Goal: Task Accomplishment & Management: Manage account settings

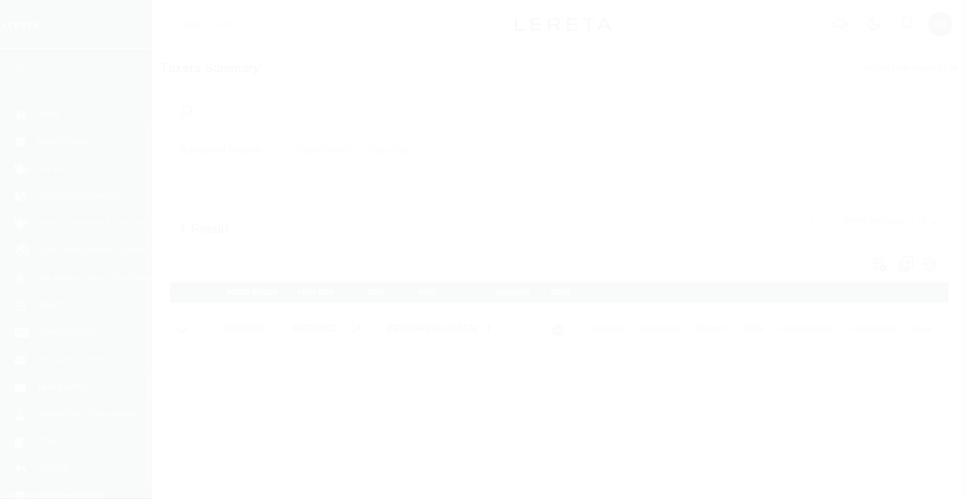
scroll to position [76, 0]
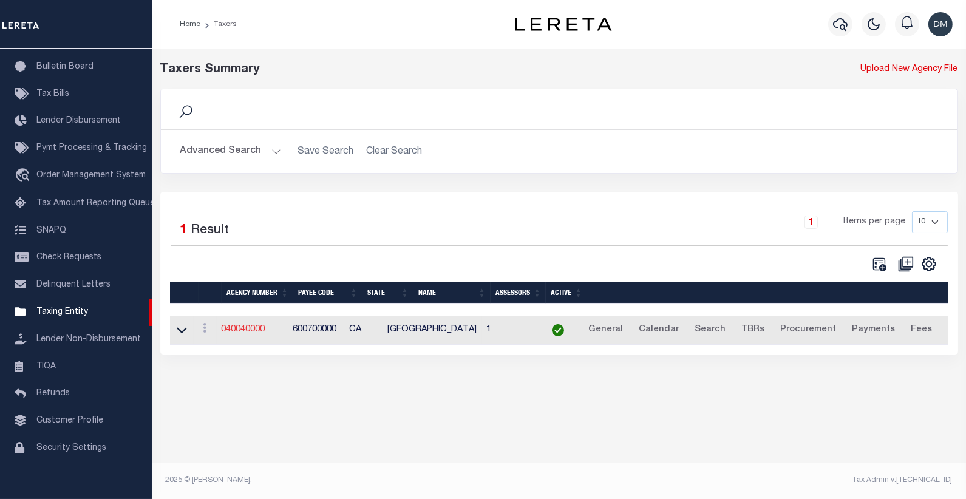
click at [253, 332] on link "040040000" at bounding box center [244, 329] width 44 height 8
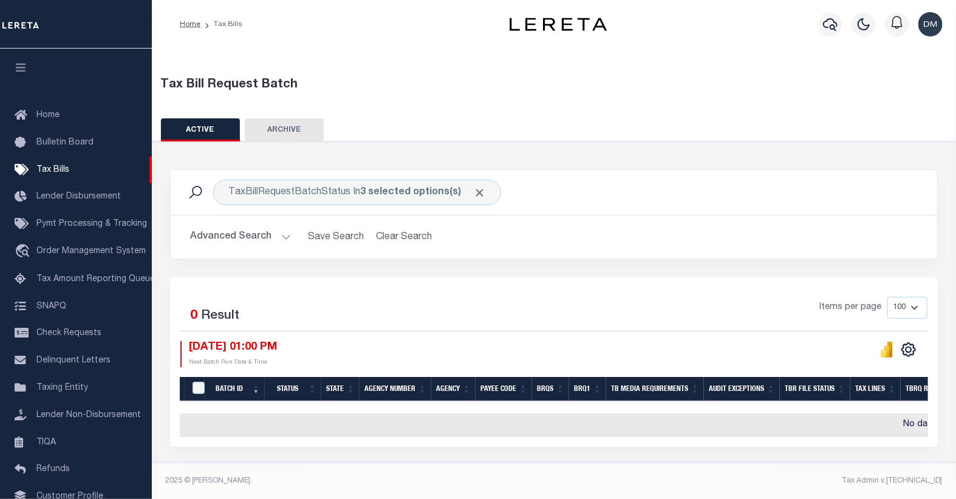
click at [253, 241] on button "Advanced Search" at bounding box center [240, 237] width 101 height 24
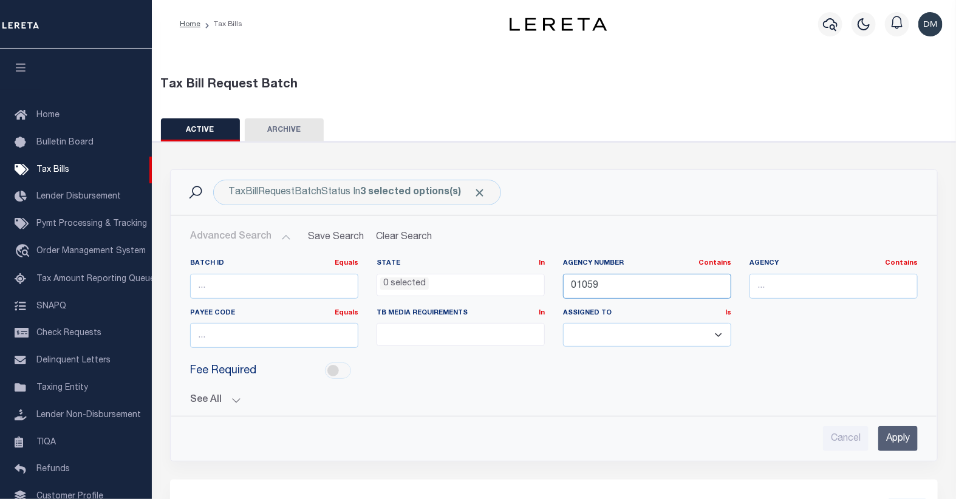
click at [582, 284] on input "01059" at bounding box center [647, 286] width 168 height 25
click at [905, 433] on input "Apply" at bounding box center [897, 438] width 39 height 25
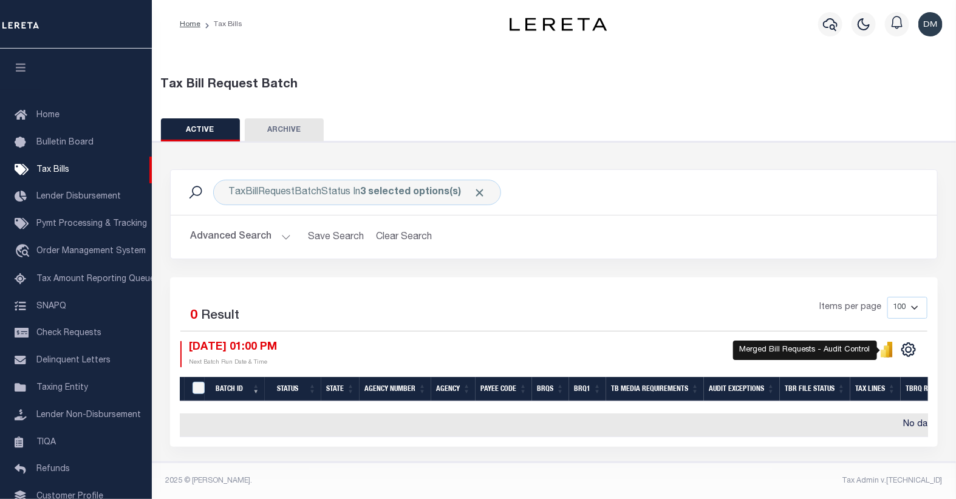
click at [885, 352] on icon "" at bounding box center [882, 354] width 5 height 8
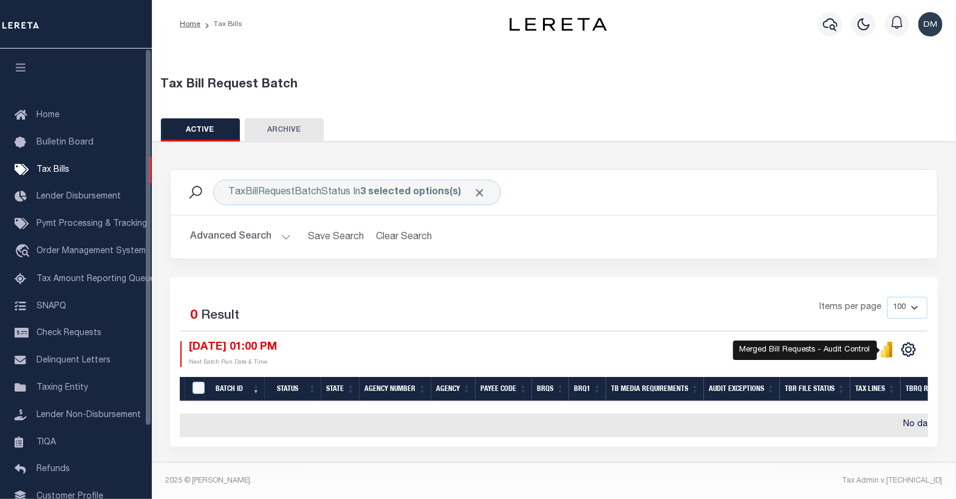
click at [270, 242] on button "Advanced Search" at bounding box center [240, 237] width 101 height 24
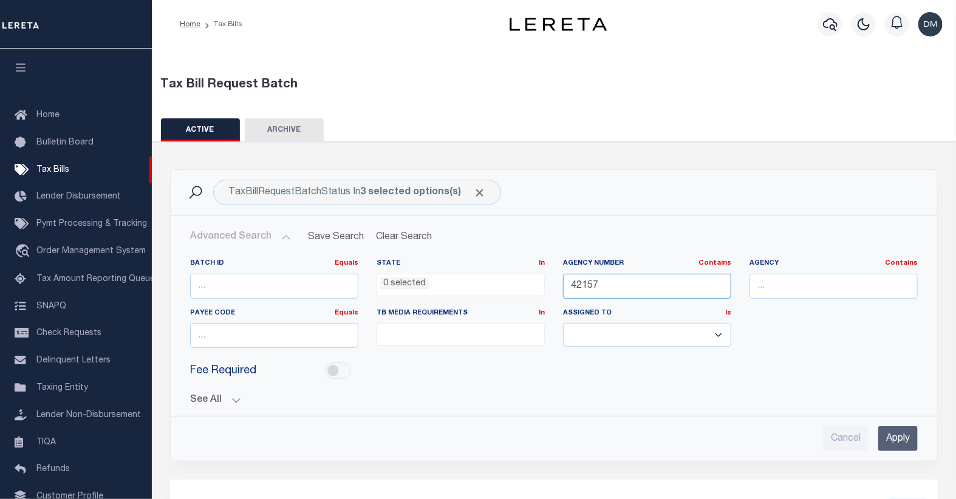
click at [582, 285] on input "42157" at bounding box center [647, 286] width 168 height 25
type input "15085"
click at [897, 440] on input "Apply" at bounding box center [897, 438] width 39 height 25
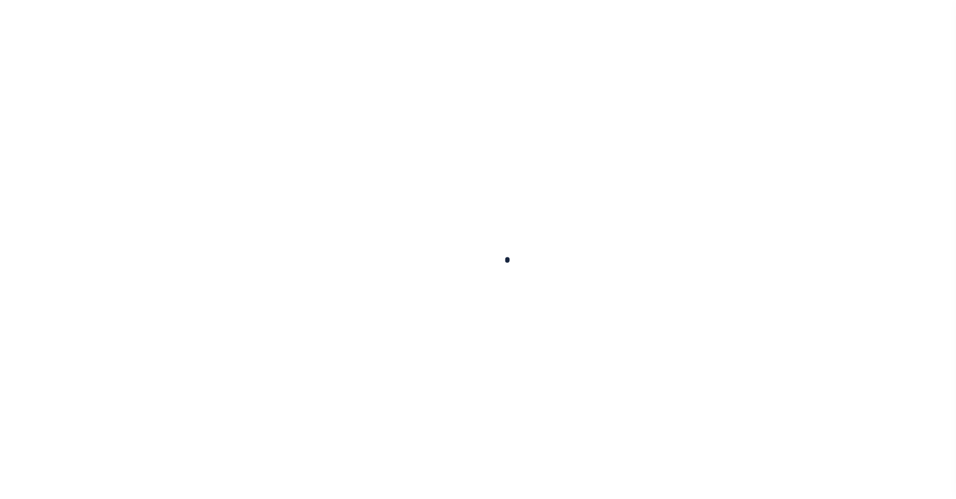
select select
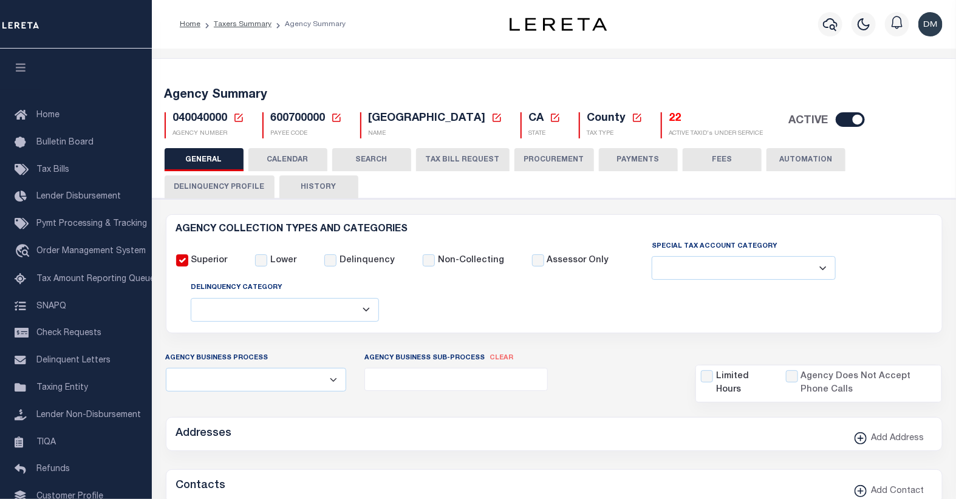
checkbox input "false"
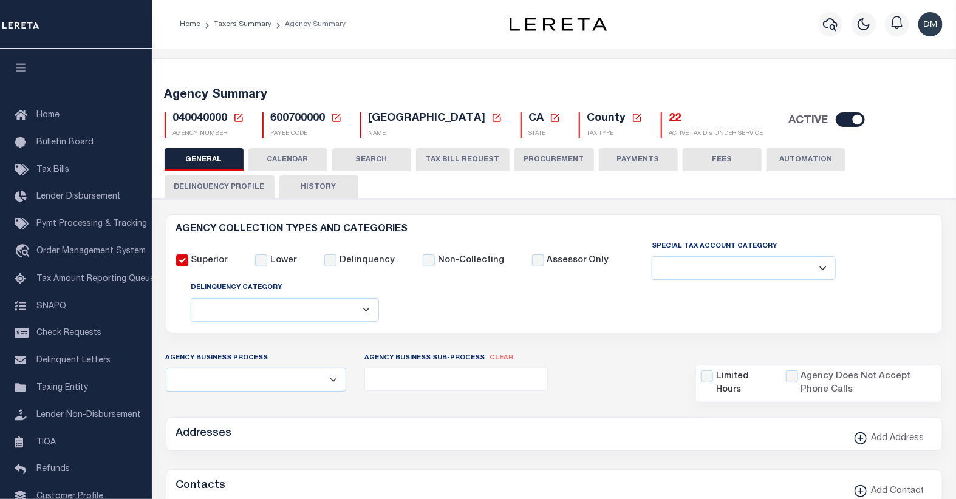
type input "600700000"
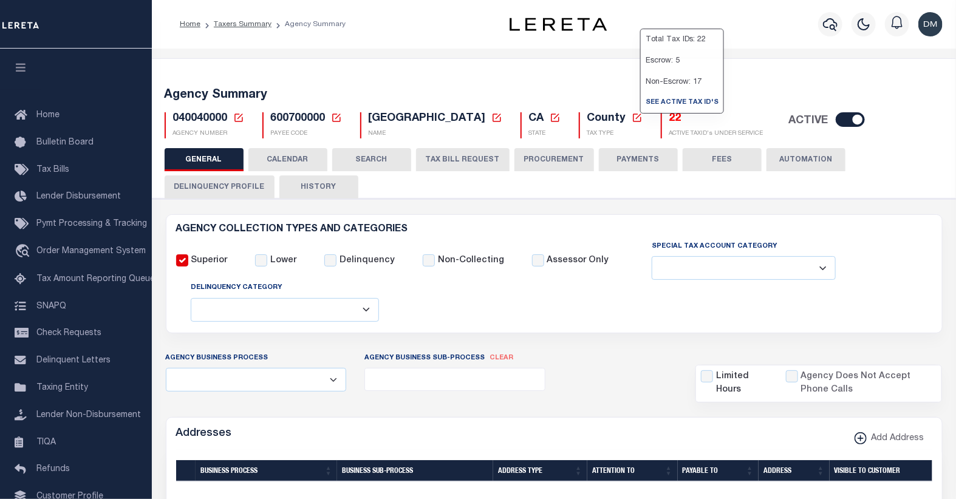
click at [669, 118] on h5 "22" at bounding box center [716, 118] width 94 height 13
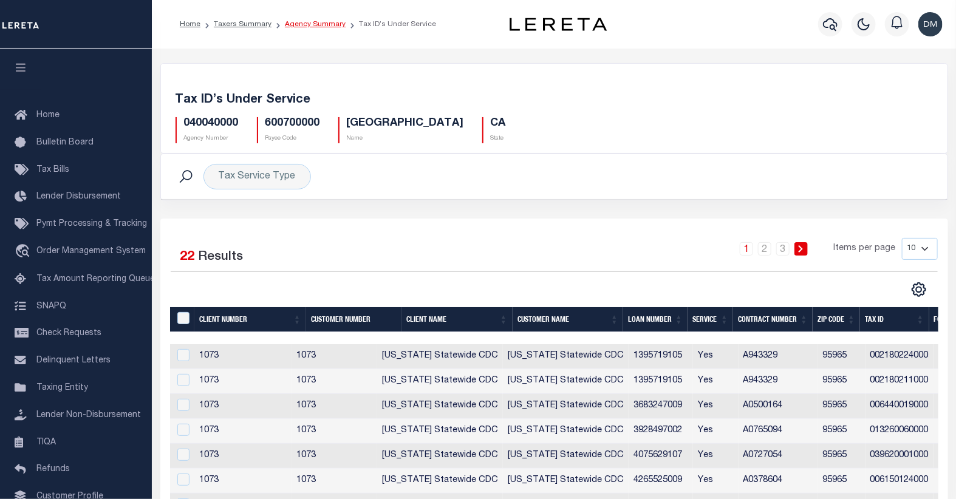
click at [301, 26] on link "Agency Summary" at bounding box center [315, 24] width 61 height 7
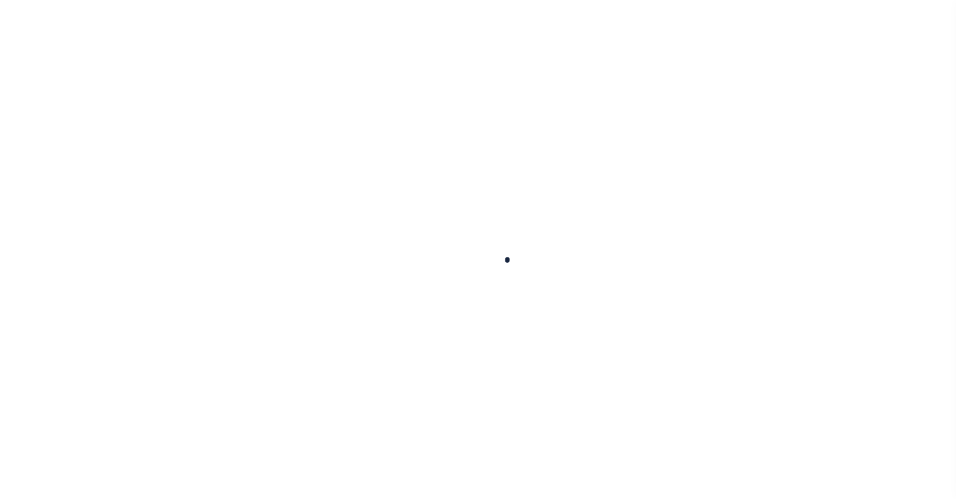
select select
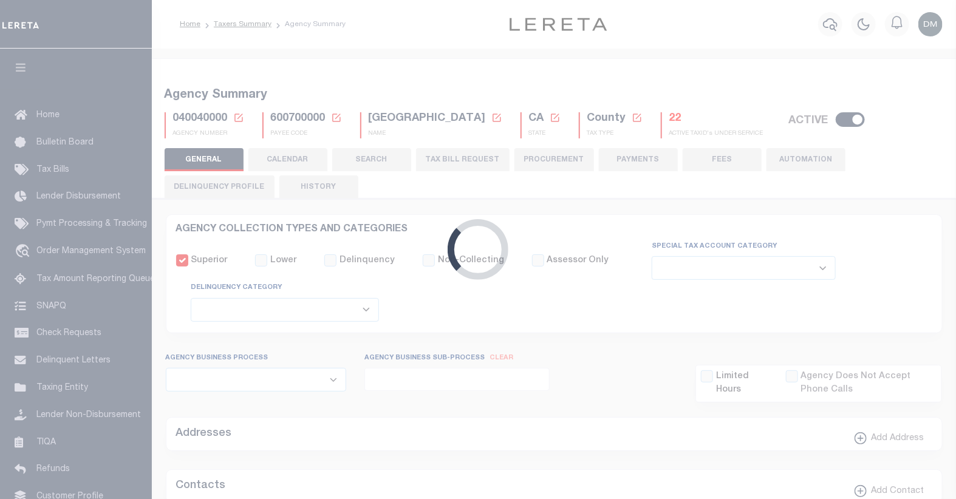
checkbox input "false"
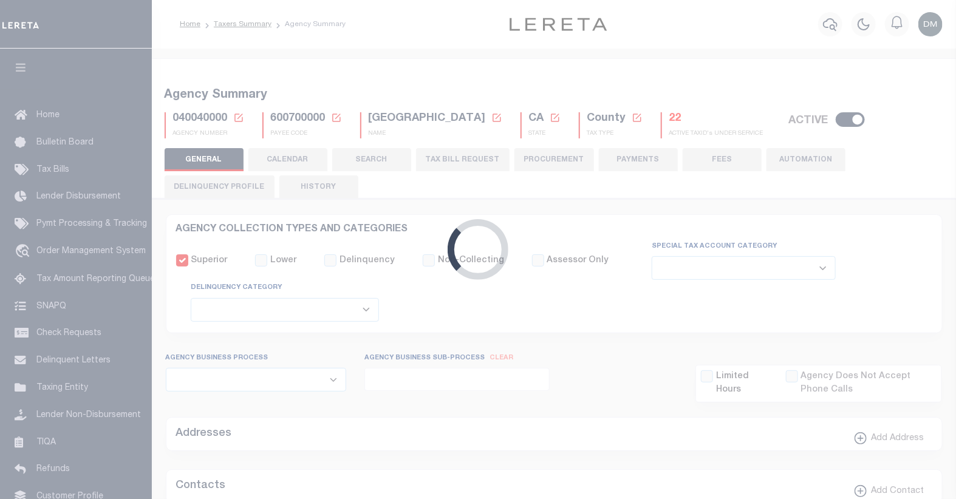
type input "600700000"
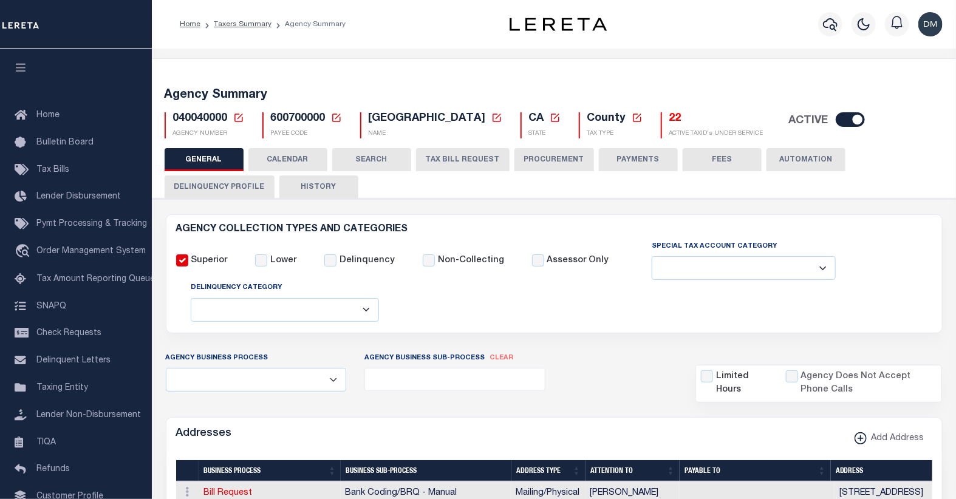
click at [237, 118] on icon at bounding box center [238, 118] width 8 height 8
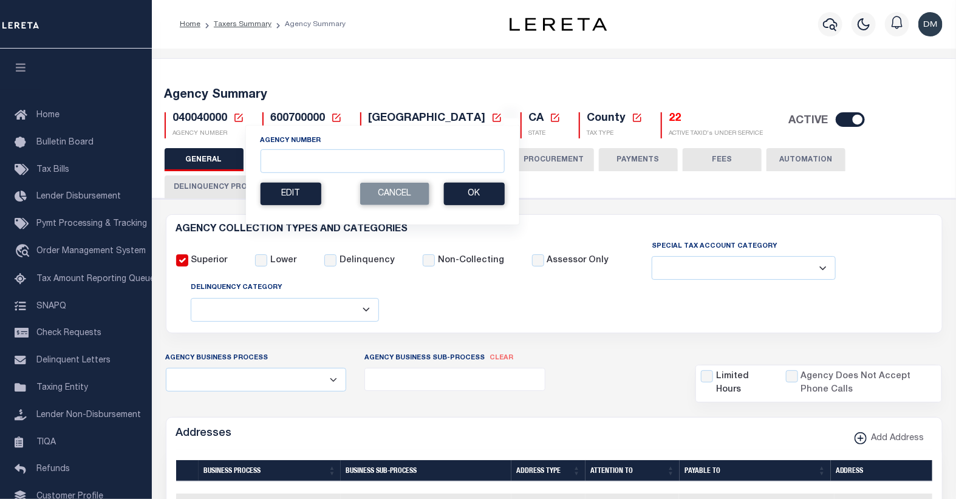
drag, startPoint x: 234, startPoint y: 118, endPoint x: 229, endPoint y: 122, distance: 6.6
click at [234, 118] on icon at bounding box center [238, 117] width 11 height 11
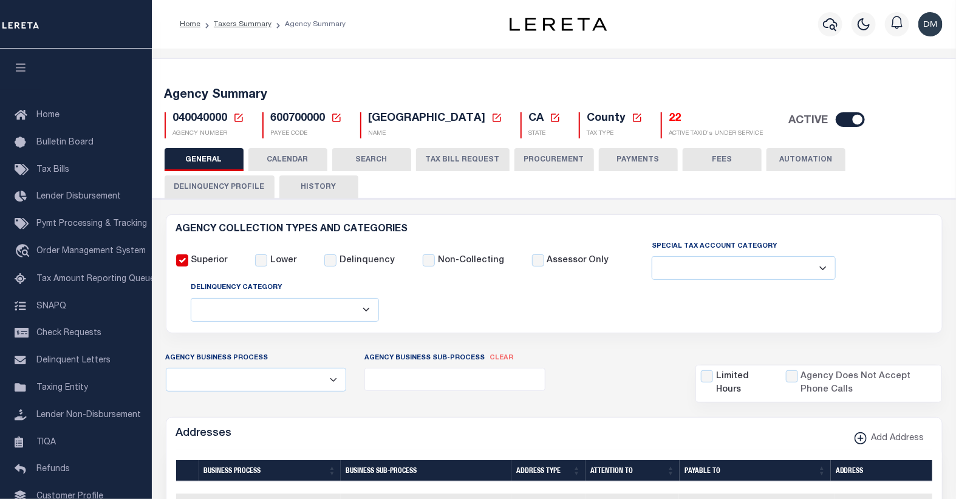
click at [235, 121] on icon at bounding box center [238, 118] width 8 height 8
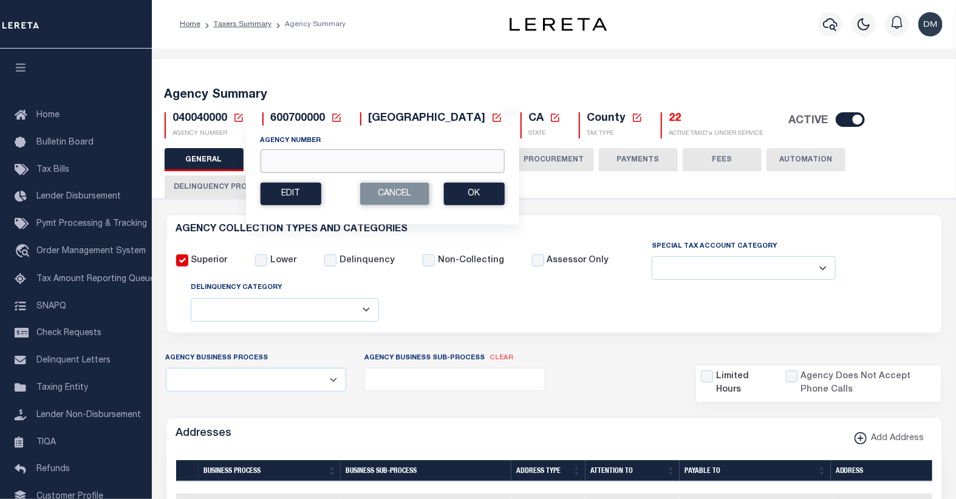
drag, startPoint x: 292, startPoint y: 158, endPoint x: 294, endPoint y: 164, distance: 6.3
click at [292, 158] on input "Agency Number" at bounding box center [382, 161] width 244 height 24
type input "130800000"
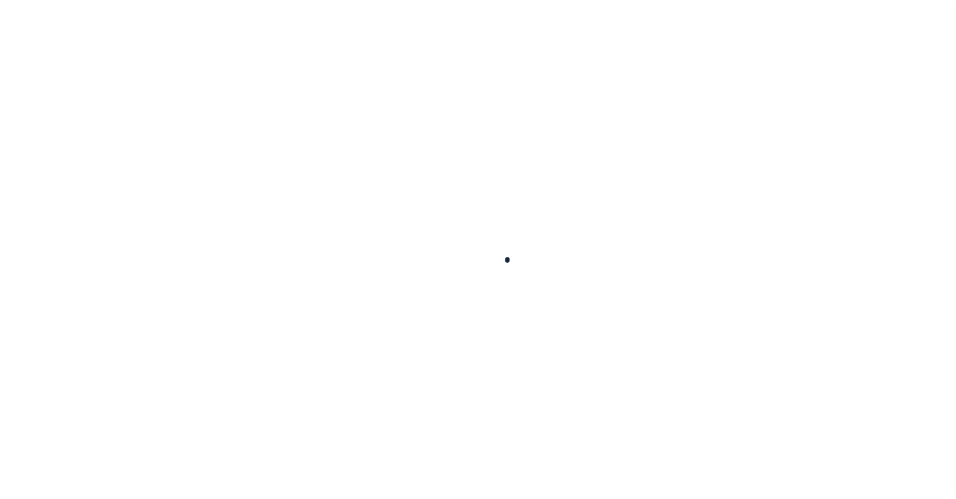
select select
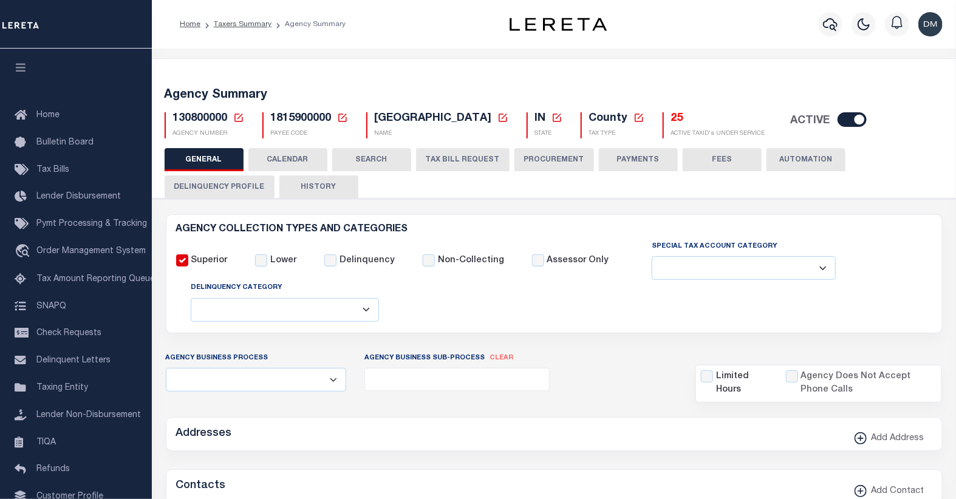
checkbox input "false"
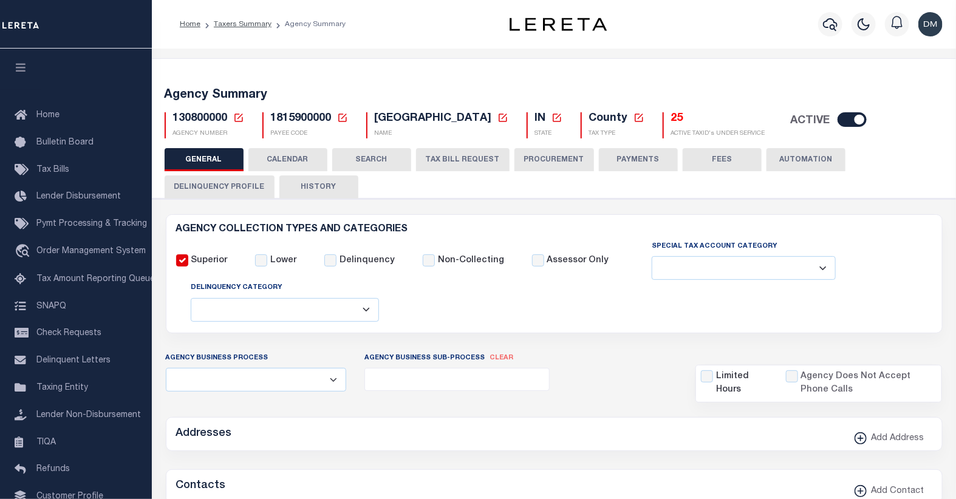
type input "1815900000"
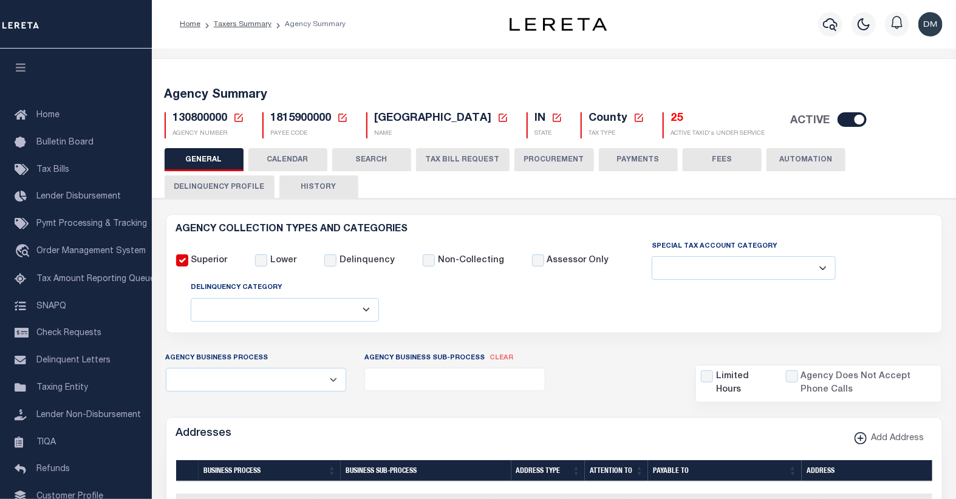
click at [237, 121] on icon at bounding box center [238, 118] width 8 height 8
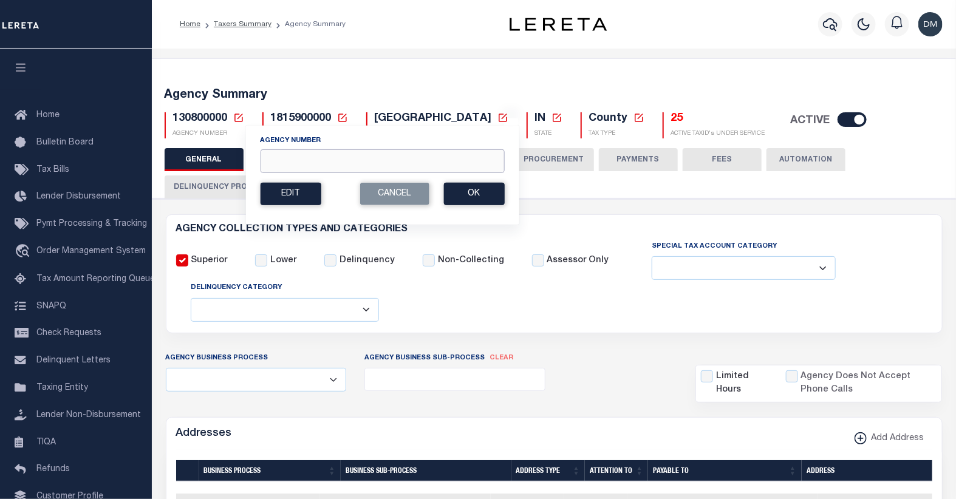
click at [286, 161] on input "Agency Number" at bounding box center [382, 161] width 244 height 24
type input "150850000"
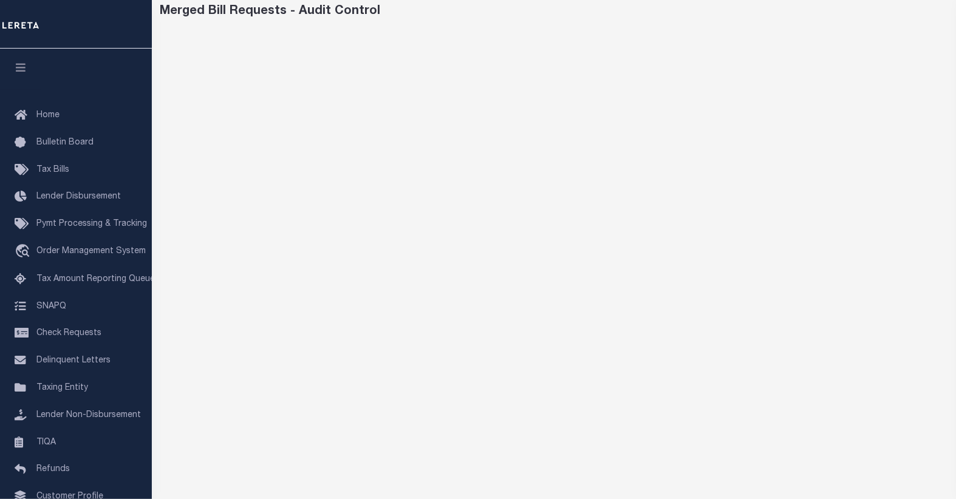
scroll to position [63, 0]
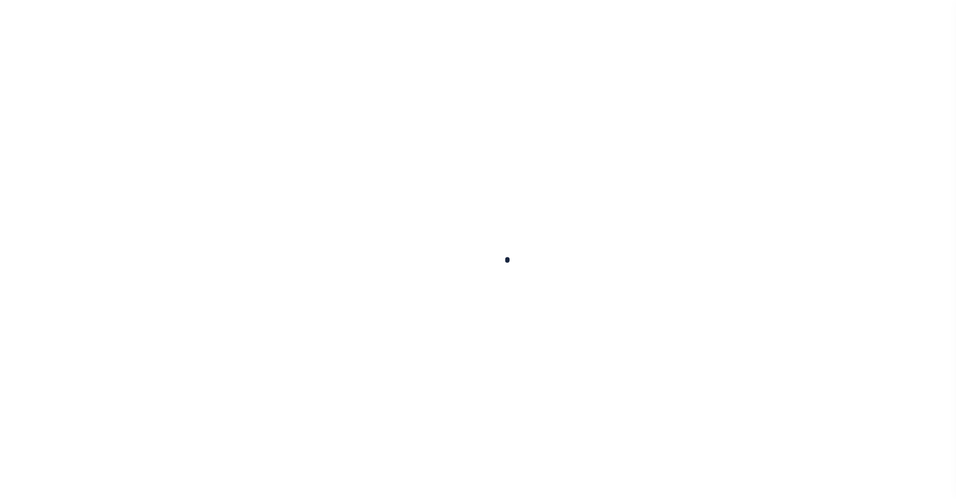
select select
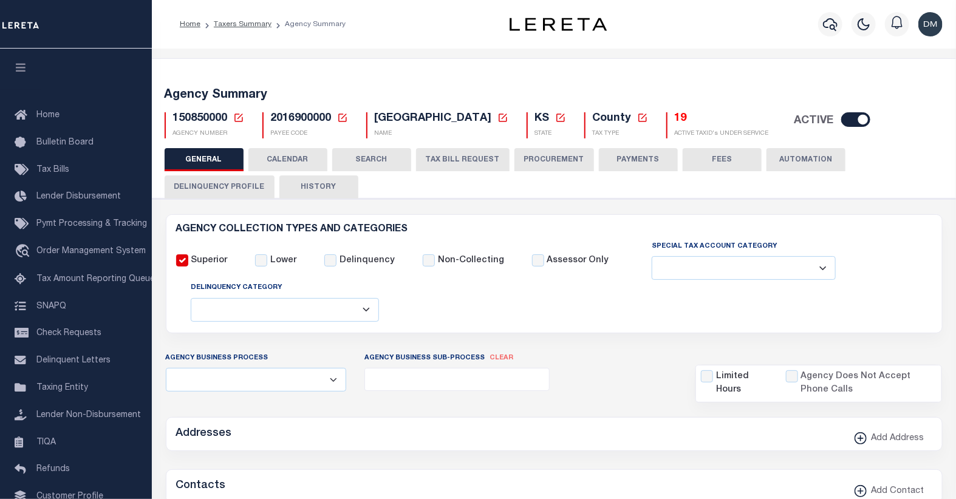
checkbox input "false"
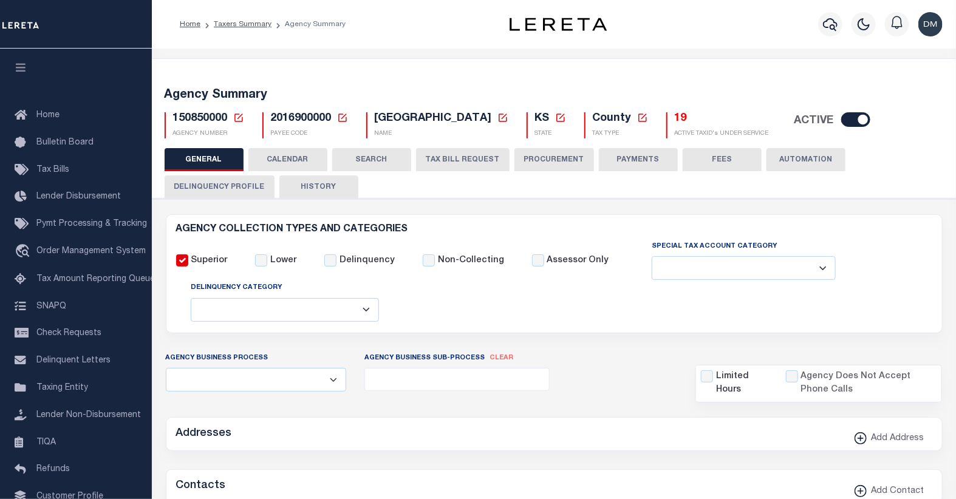
type input "2016900000"
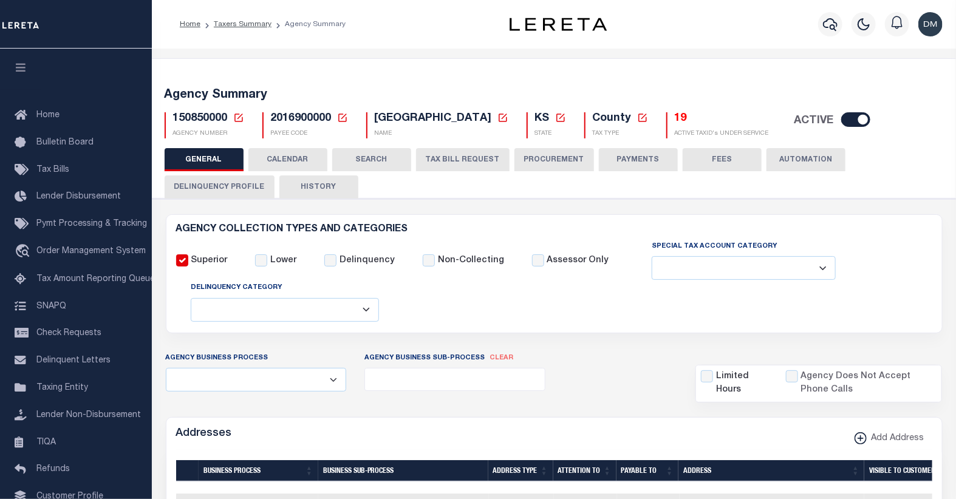
click at [452, 159] on button "TAX BILL REQUEST" at bounding box center [462, 159] width 93 height 23
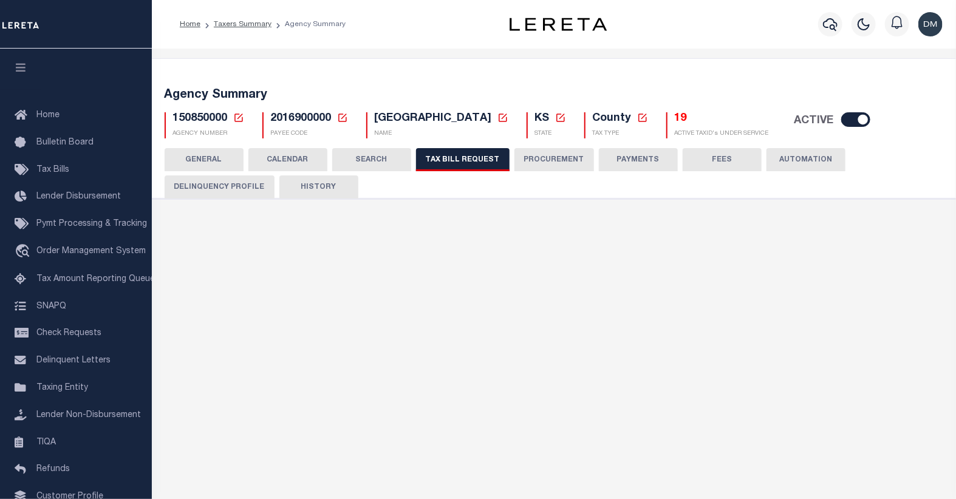
checkbox input "false"
select select "22"
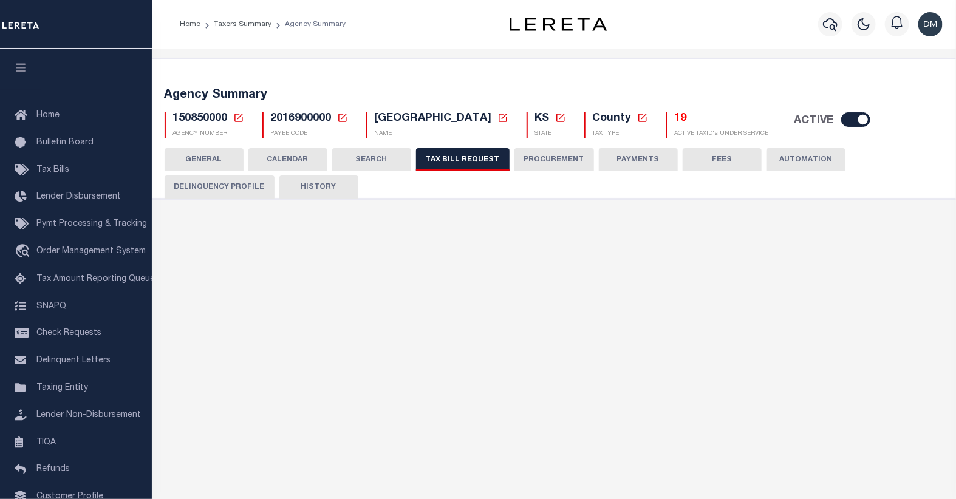
select select "true"
select select "13"
type input "14"
select select
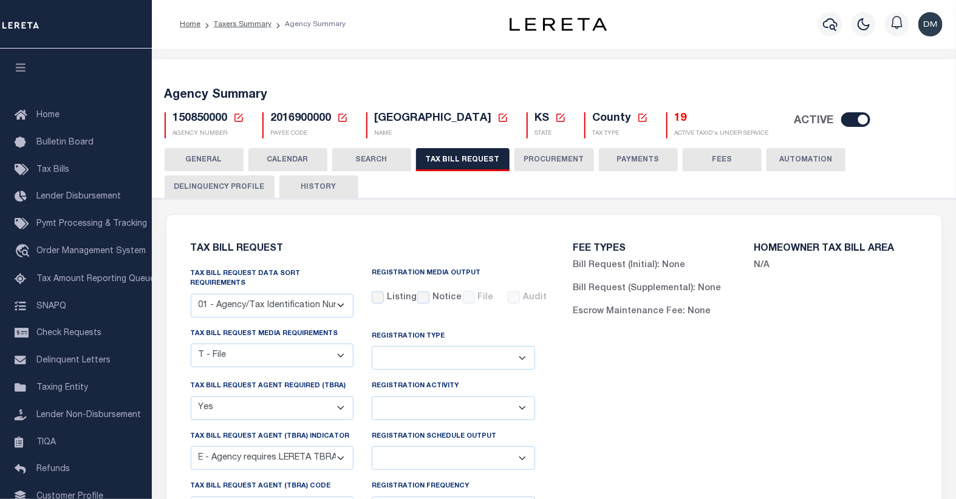
scroll to position [67, 0]
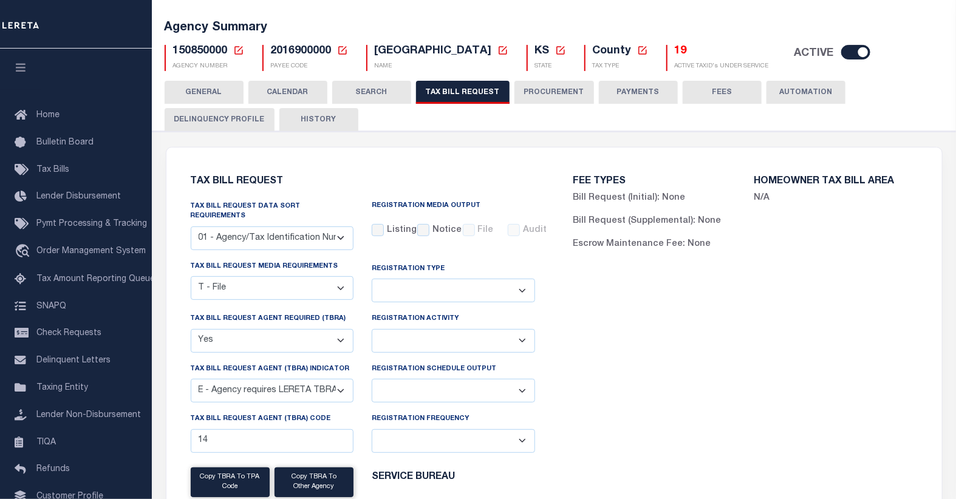
click at [271, 88] on button "CALENDAR" at bounding box center [287, 92] width 79 height 23
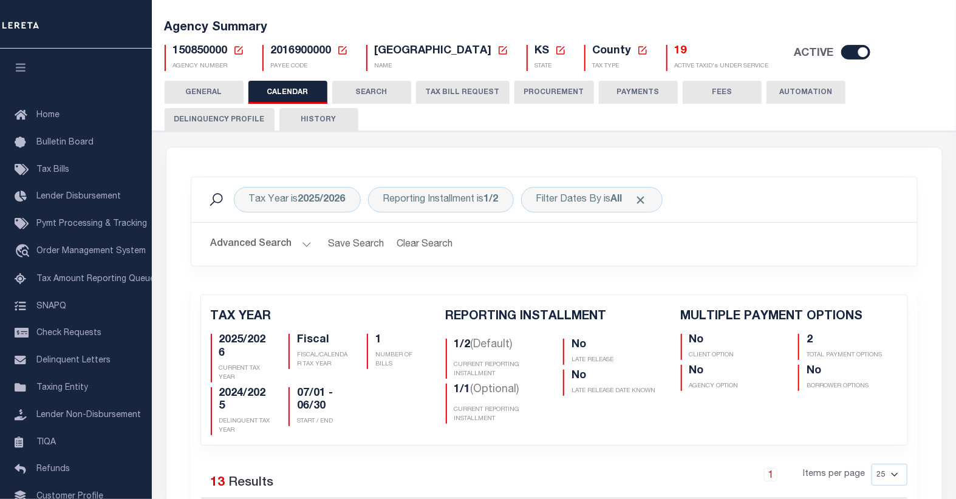
checkbox input "false"
type input "2"
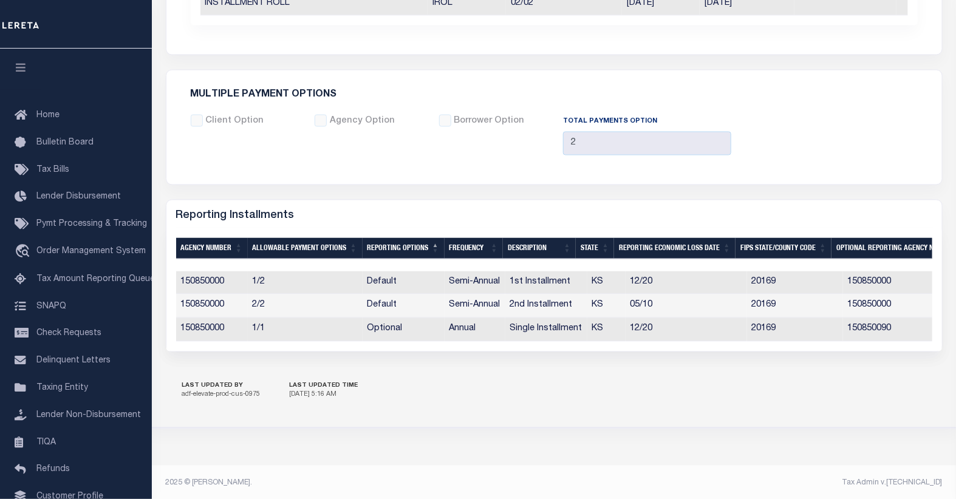
scroll to position [58, 0]
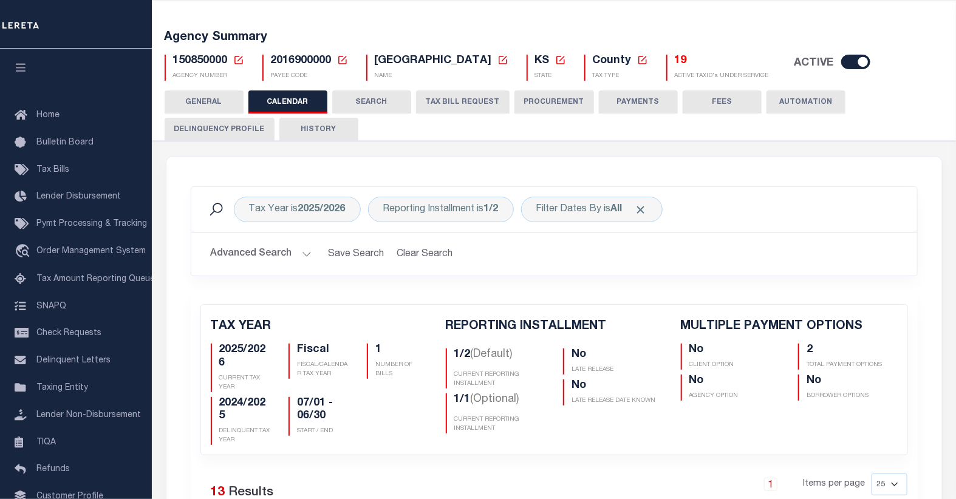
click at [302, 129] on button "HISTORY" at bounding box center [318, 129] width 79 height 23
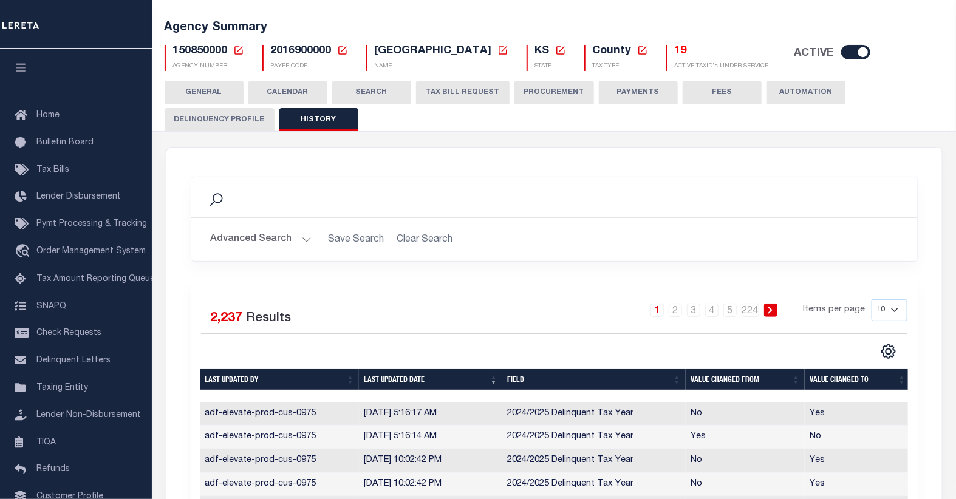
scroll to position [0, 0]
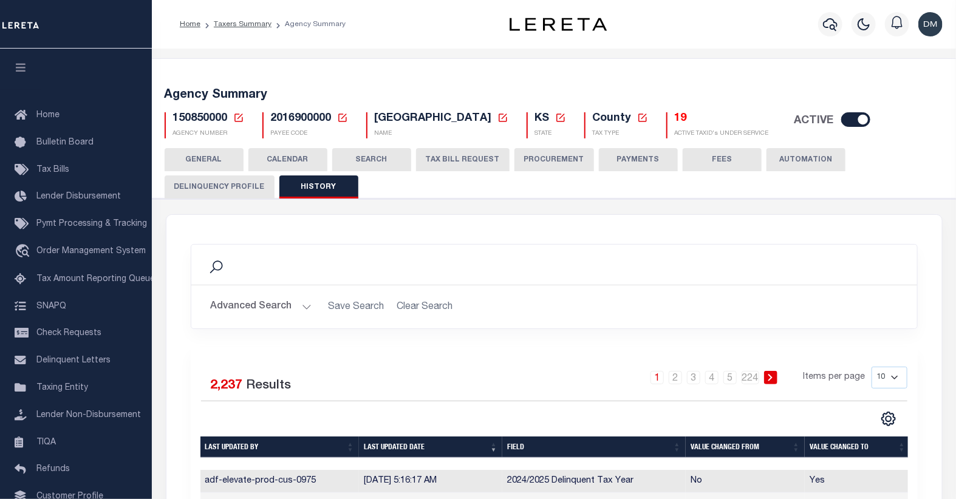
click at [217, 159] on button "GENERAL" at bounding box center [204, 159] width 79 height 23
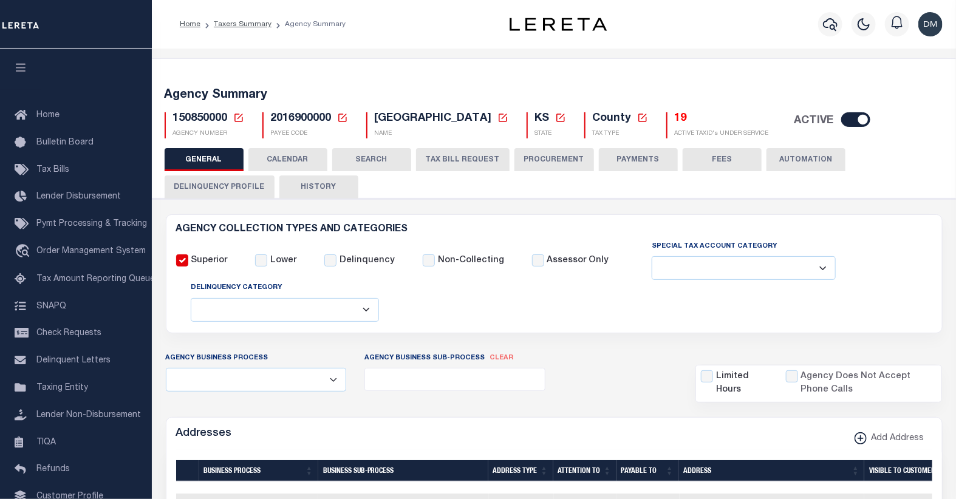
click at [446, 157] on button "TAX BILL REQUEST" at bounding box center [462, 159] width 93 height 23
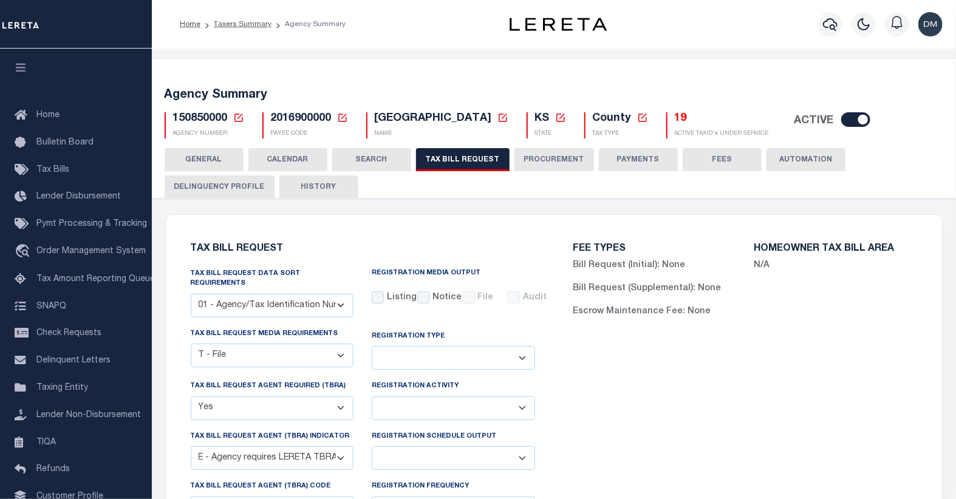
click at [236, 121] on icon at bounding box center [238, 118] width 8 height 8
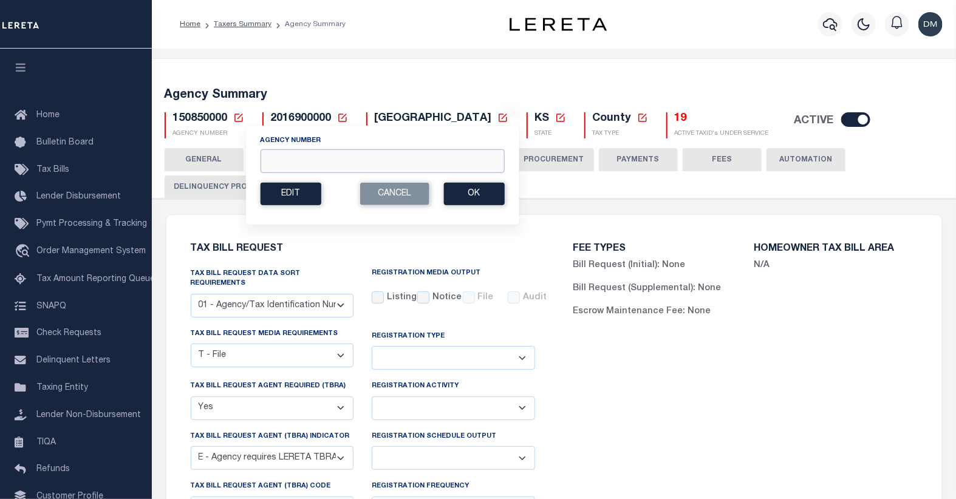
drag, startPoint x: 308, startPoint y: 162, endPoint x: 308, endPoint y: 155, distance: 6.7
click at [308, 157] on input "Agency Number" at bounding box center [382, 161] width 244 height 24
type input "160150000"
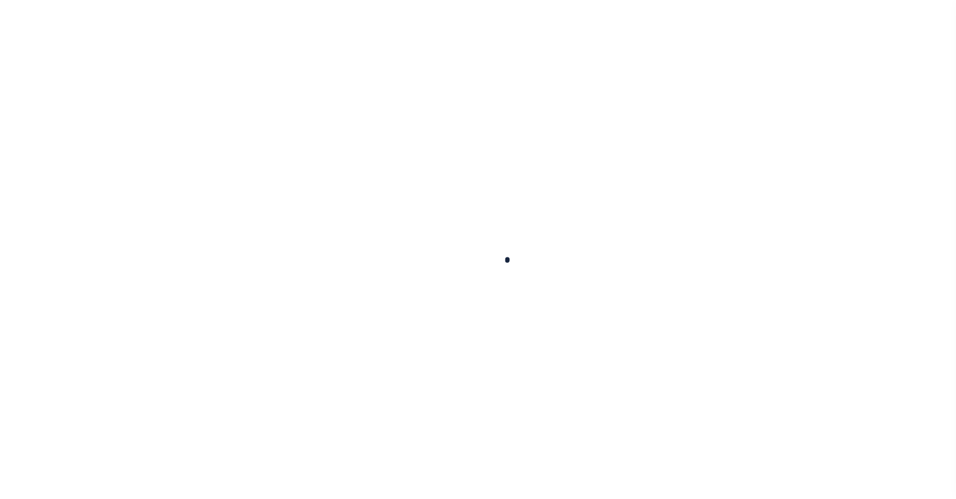
select select
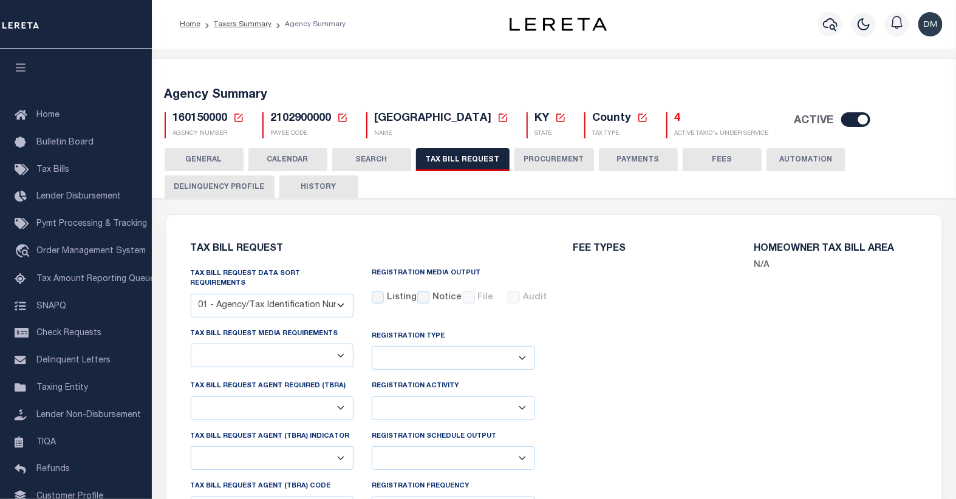
select select "27"
checkbox input "false"
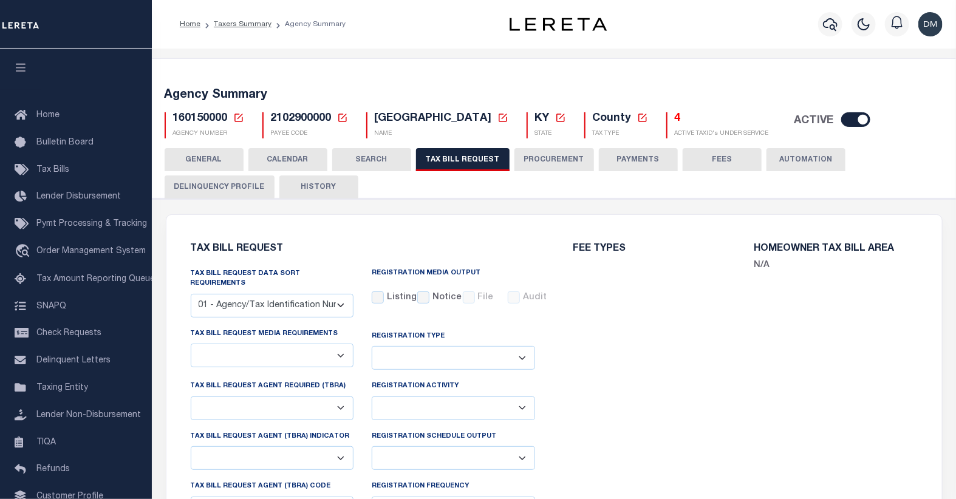
select select "22"
select select "false"
select select "15"
select select
select select "1"
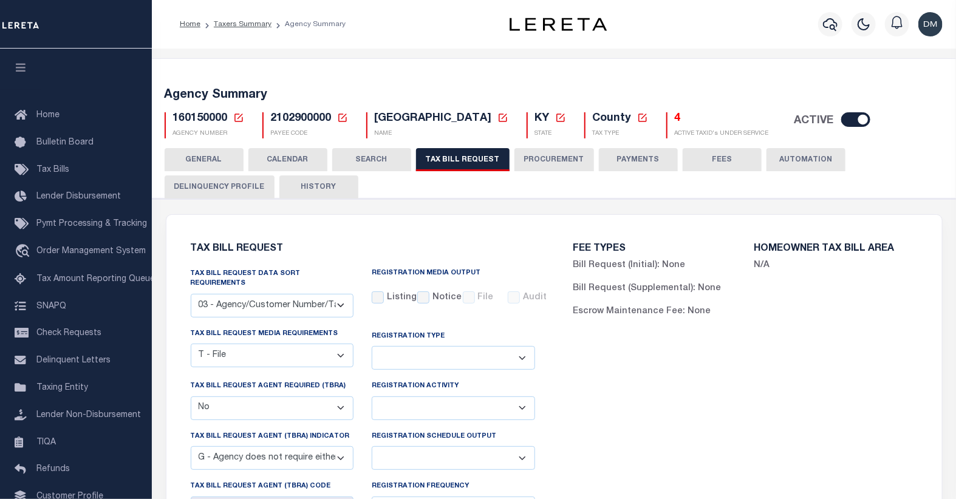
click at [234, 119] on icon at bounding box center [238, 117] width 11 height 11
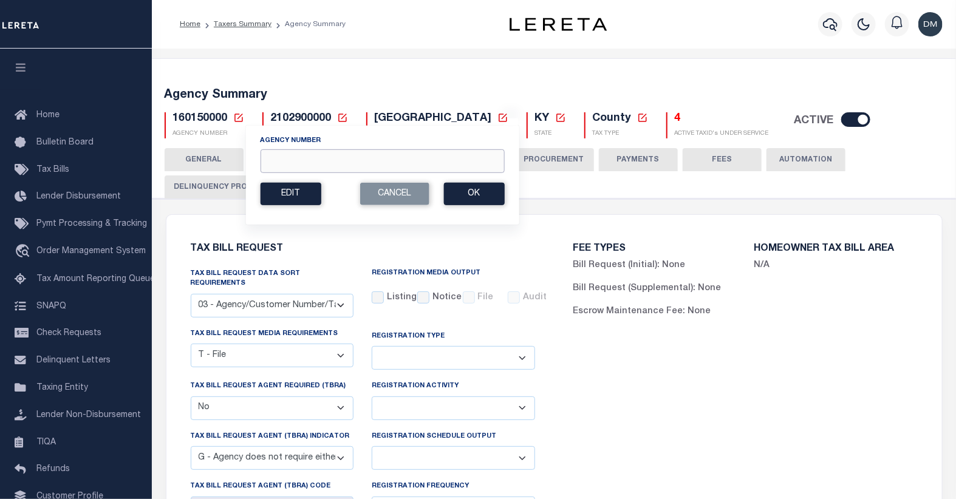
click at [319, 160] on input "Agency Number" at bounding box center [382, 161] width 244 height 24
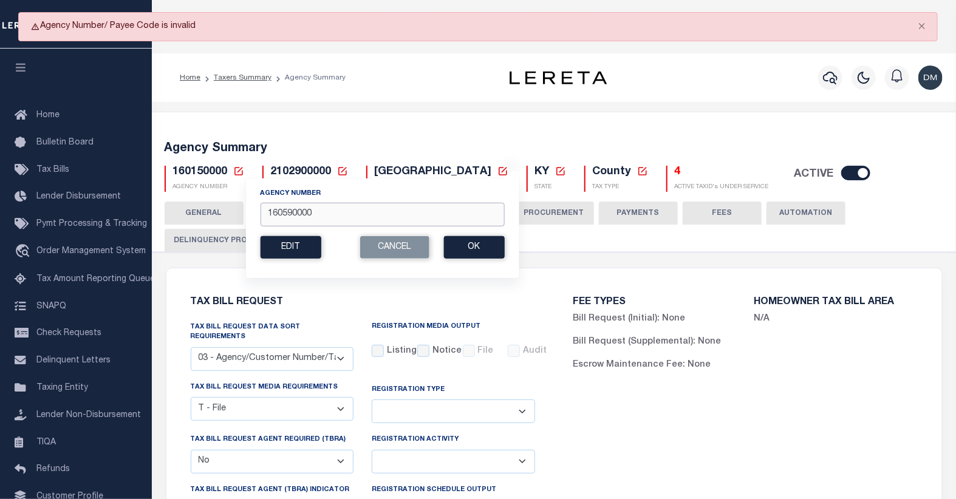
type input "160590000"
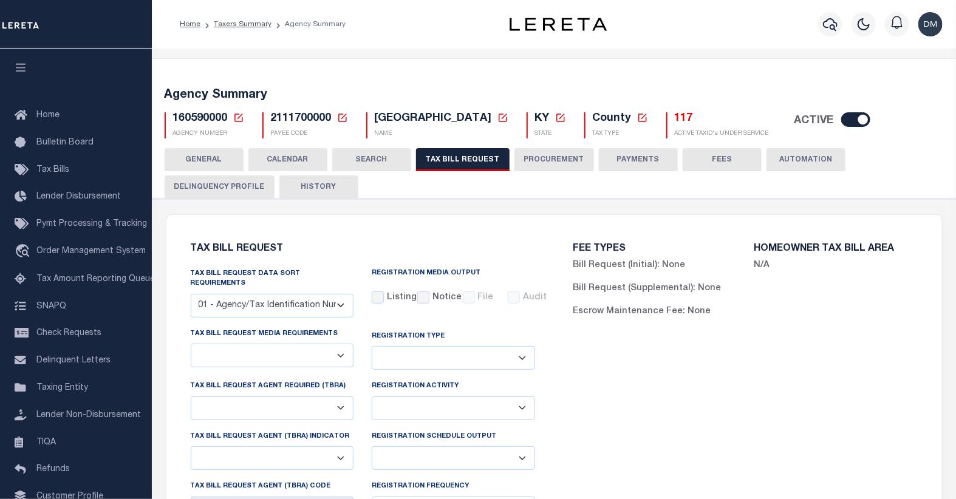
select select "30"
checkbox input "false"
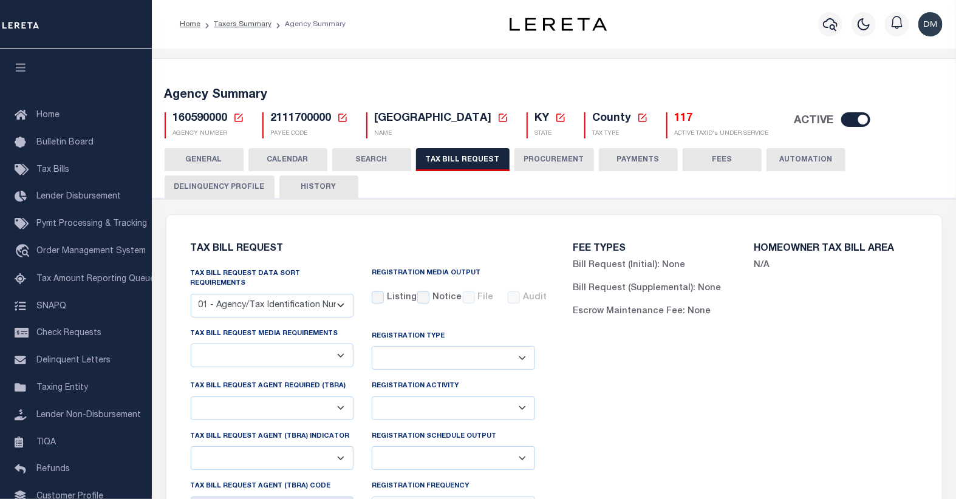
select select "22"
select select "false"
select select "15"
select select
click at [238, 120] on icon at bounding box center [238, 117] width 11 height 11
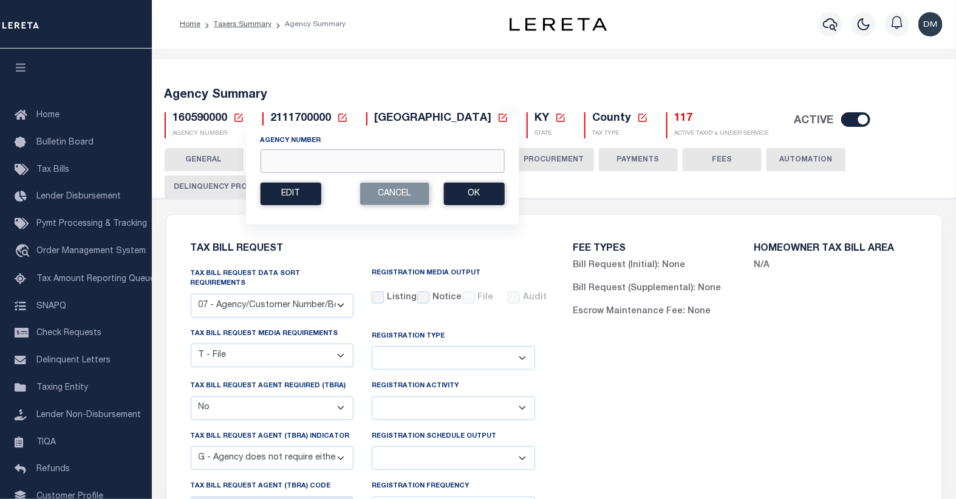
click at [282, 170] on input "Agency Number" at bounding box center [382, 161] width 244 height 24
type input "161040105"
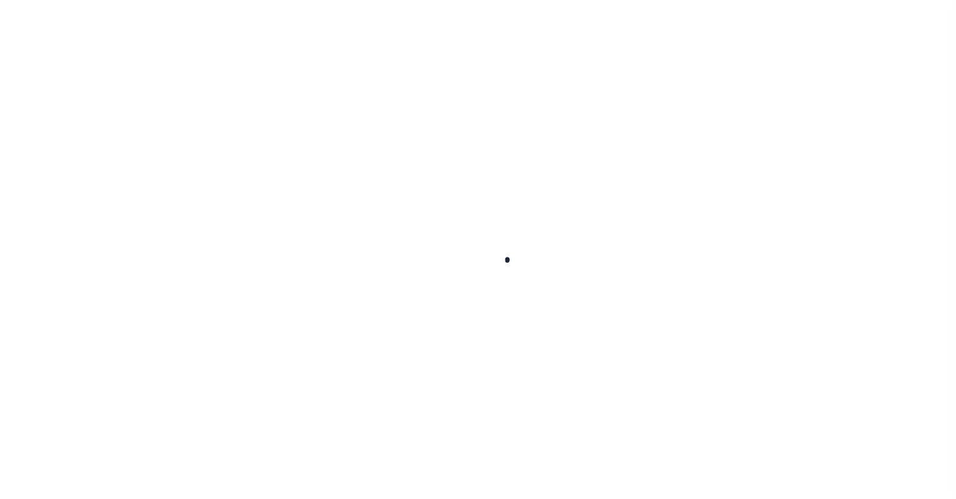
select select
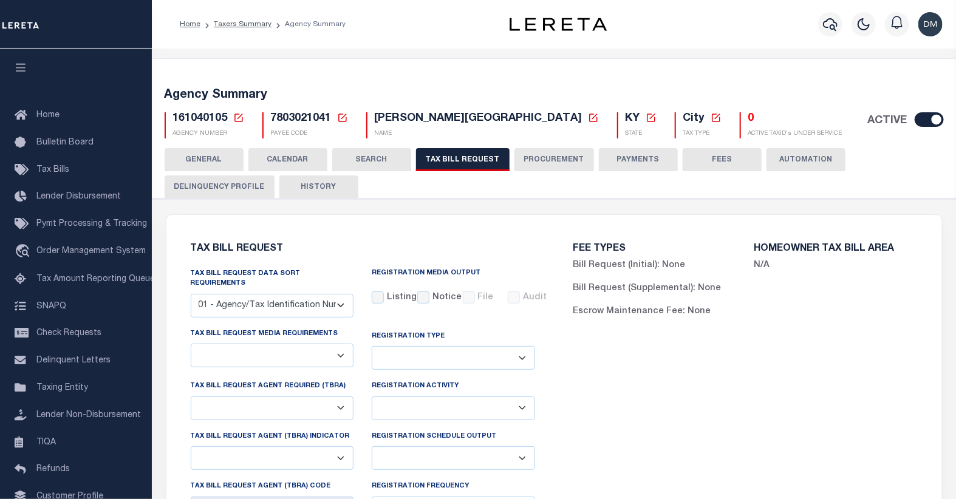
select select "30"
checkbox input "false"
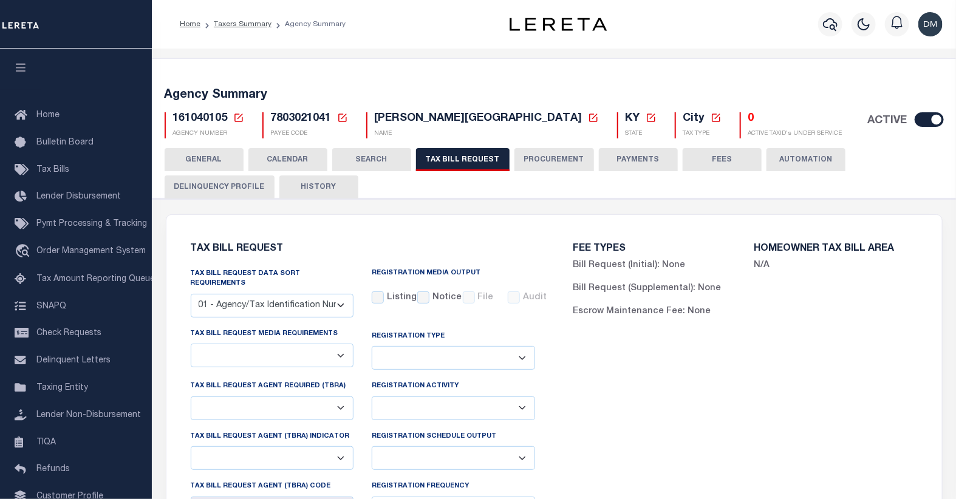
select select "22"
select select "false"
select select
click at [236, 119] on icon at bounding box center [238, 117] width 11 height 11
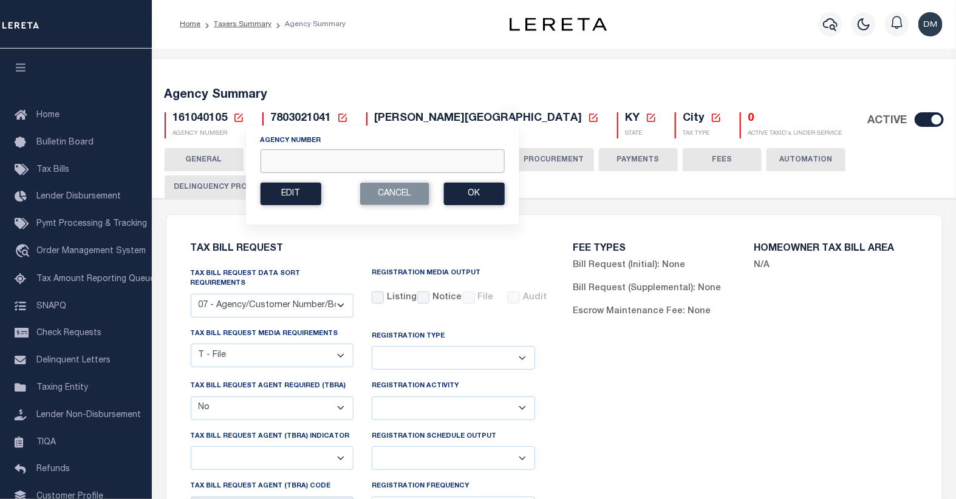
click at [325, 158] on input "Agency Number" at bounding box center [382, 161] width 244 height 24
type input "370620614"
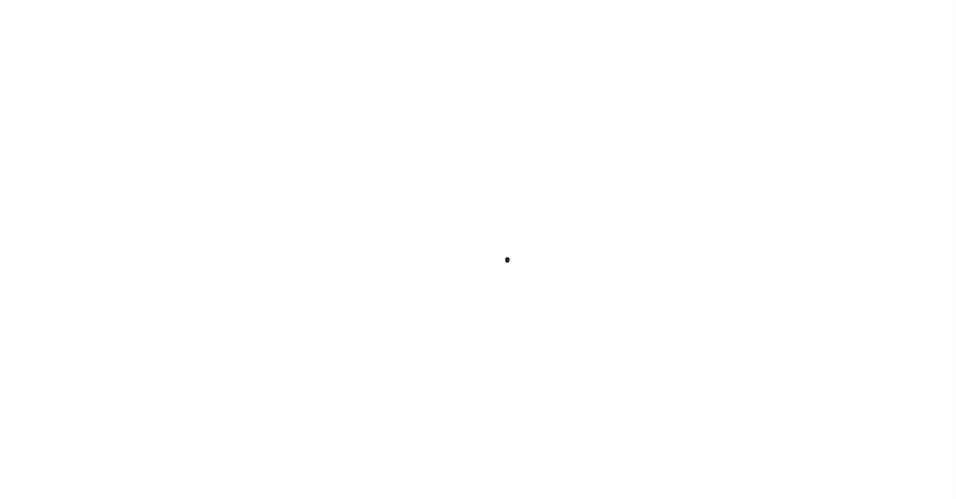
select select
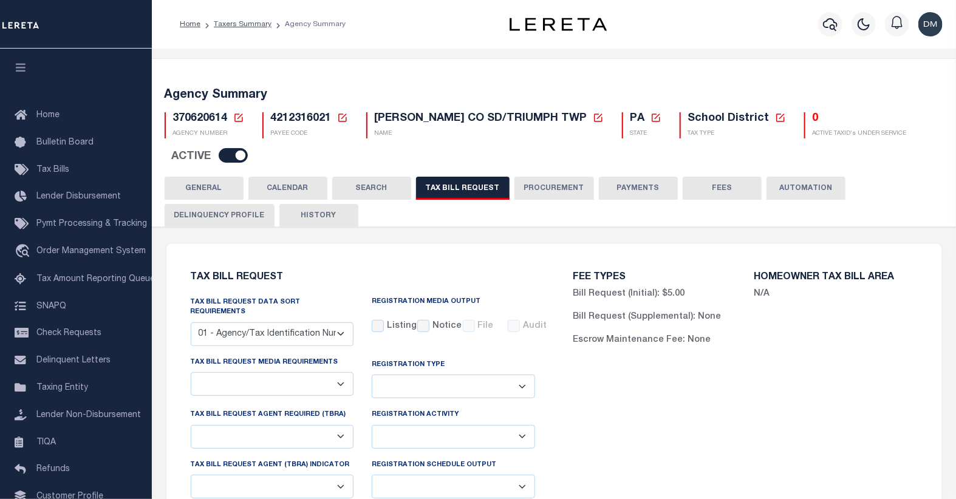
select select "29"
select select "22"
select select "false"
select select "1"
select select
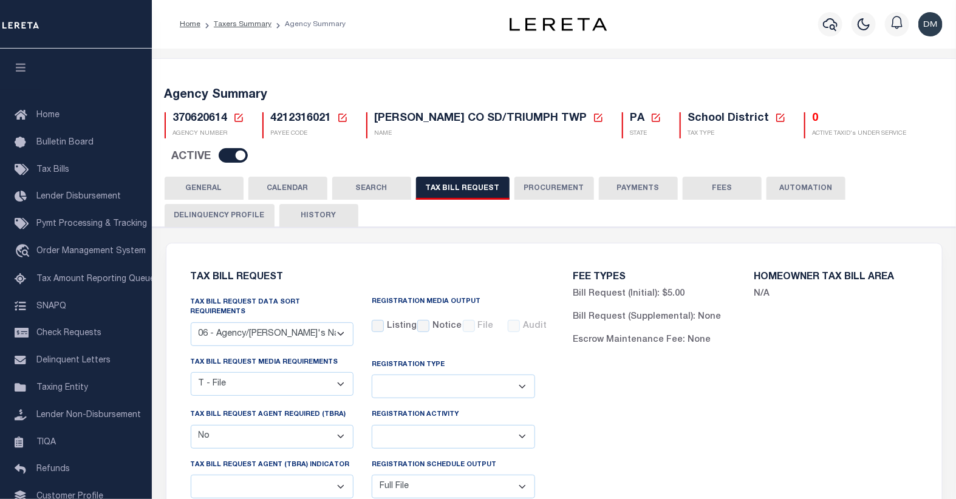
click at [234, 118] on icon at bounding box center [238, 118] width 8 height 8
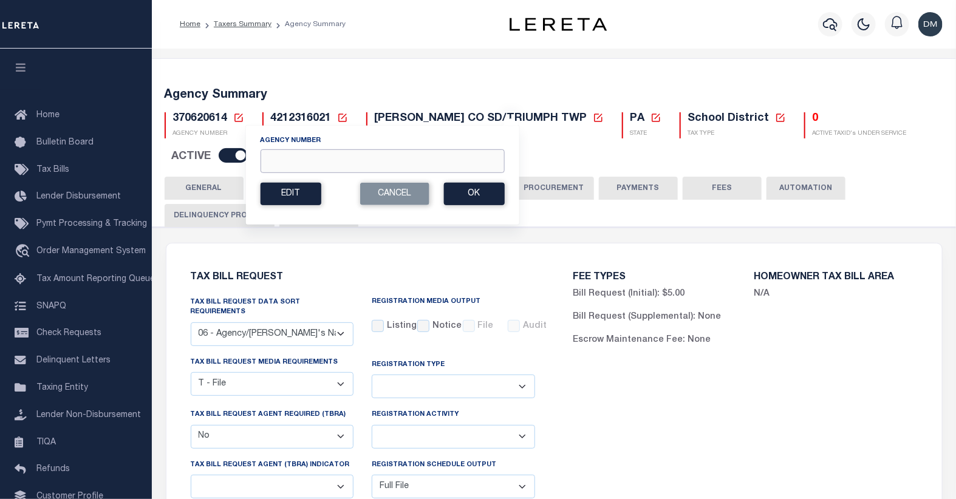
click at [305, 166] on input "Agency Number" at bounding box center [382, 161] width 244 height 24
type input "390020000"
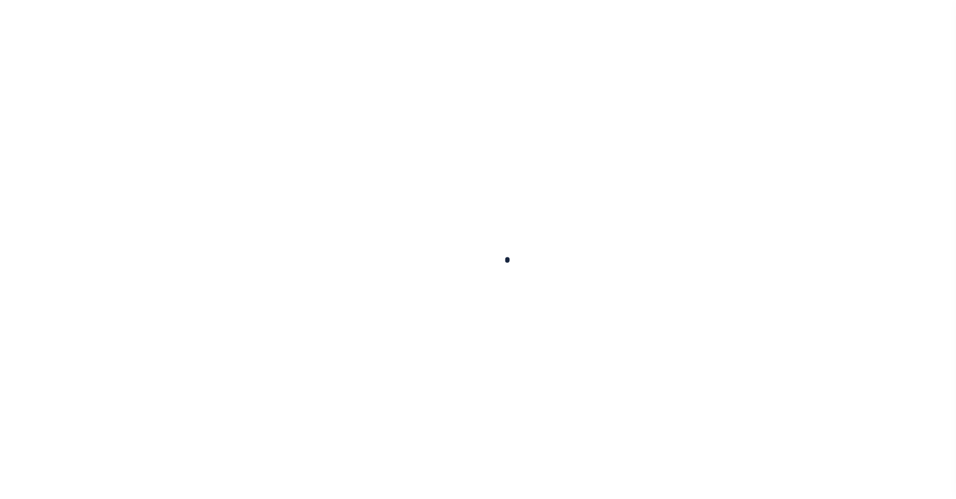
select select
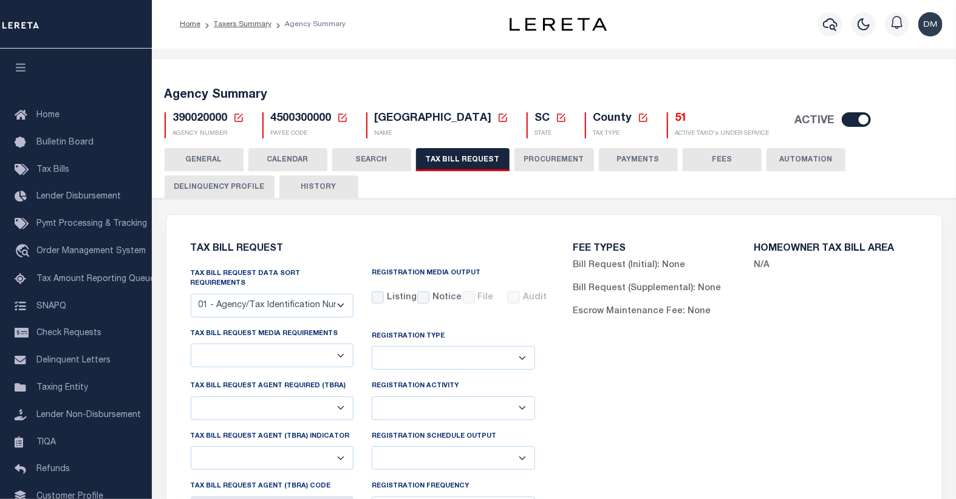
select select "27"
checkbox input "false"
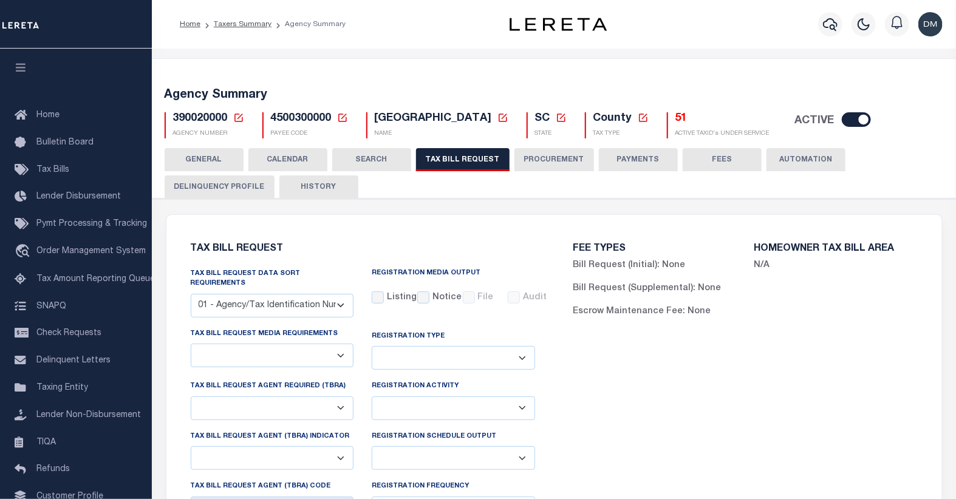
select select "22"
select select "false"
select select
select select "7803021001"
click at [236, 120] on icon at bounding box center [238, 117] width 11 height 11
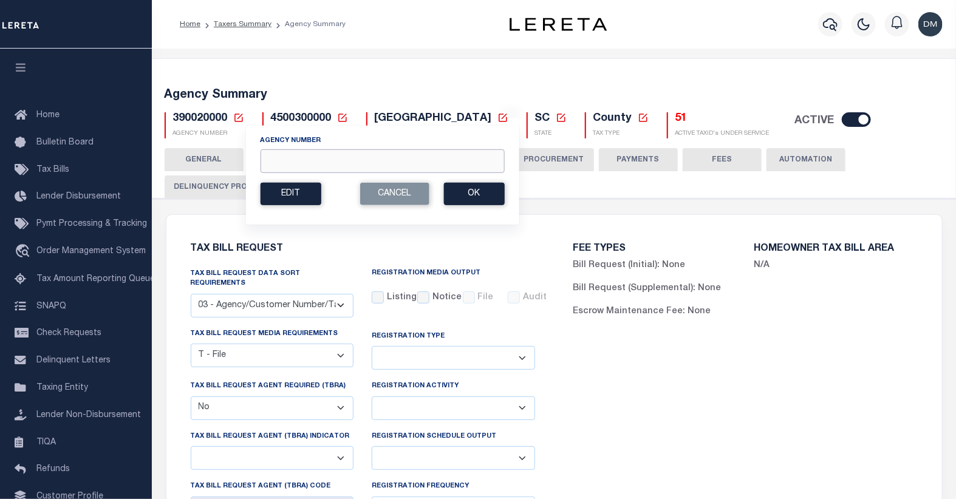
click at [398, 168] on input "Agency Number" at bounding box center [382, 161] width 244 height 24
type input "440090614"
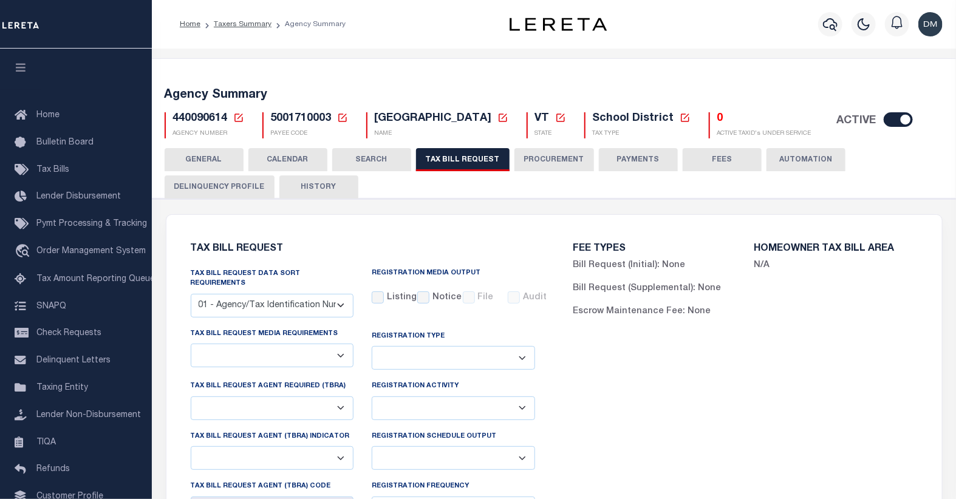
select select "29"
checkbox input "false"
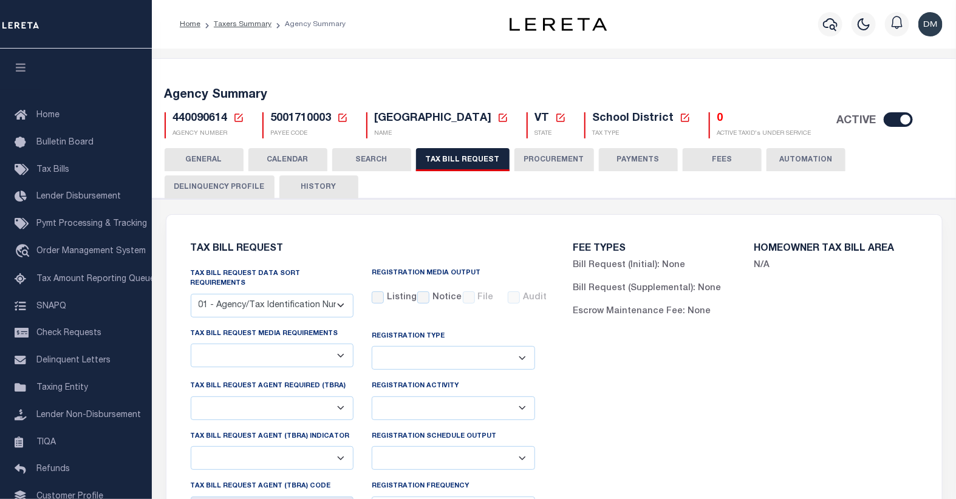
select select "16"
select select "false"
select select
